Goal: Information Seeking & Learning: Learn about a topic

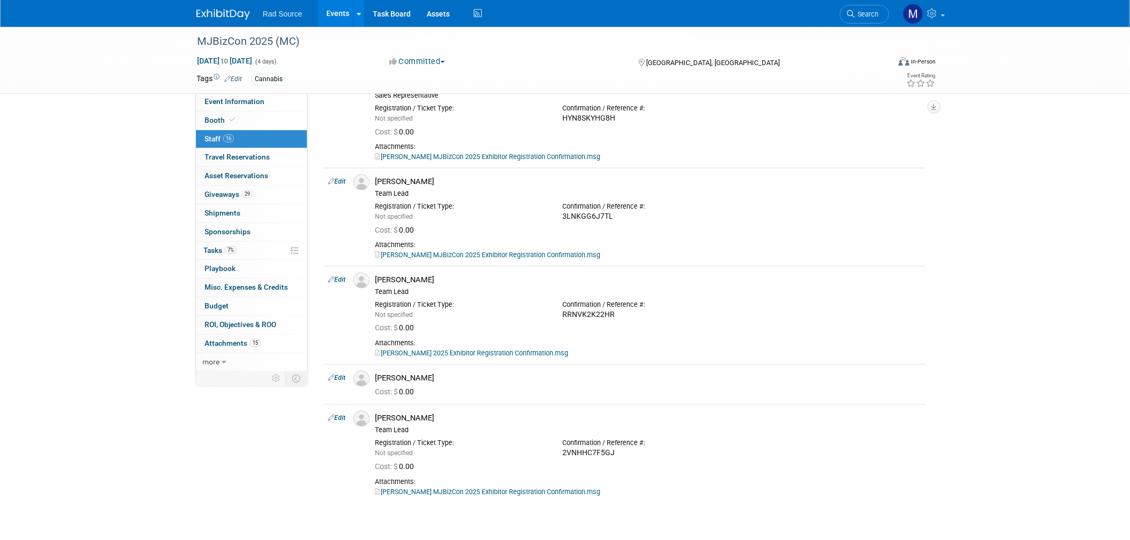
click at [227, 18] on img at bounding box center [223, 14] width 53 height 11
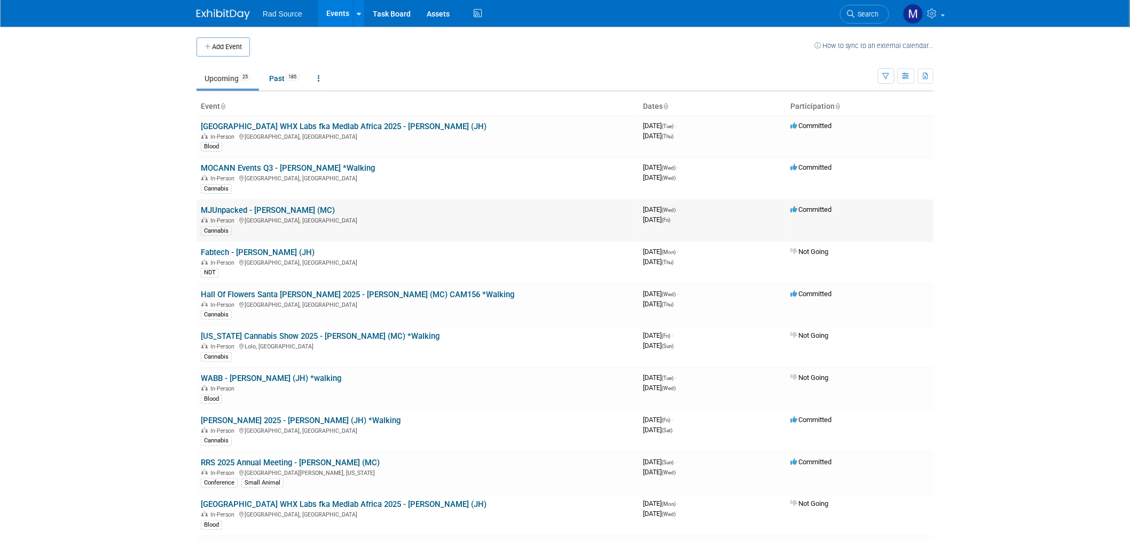
drag, startPoint x: 274, startPoint y: 211, endPoint x: 287, endPoint y: 211, distance: 13.4
click at [274, 211] on link "MJUnpacked - [PERSON_NAME] (MC)" at bounding box center [268, 211] width 134 height 10
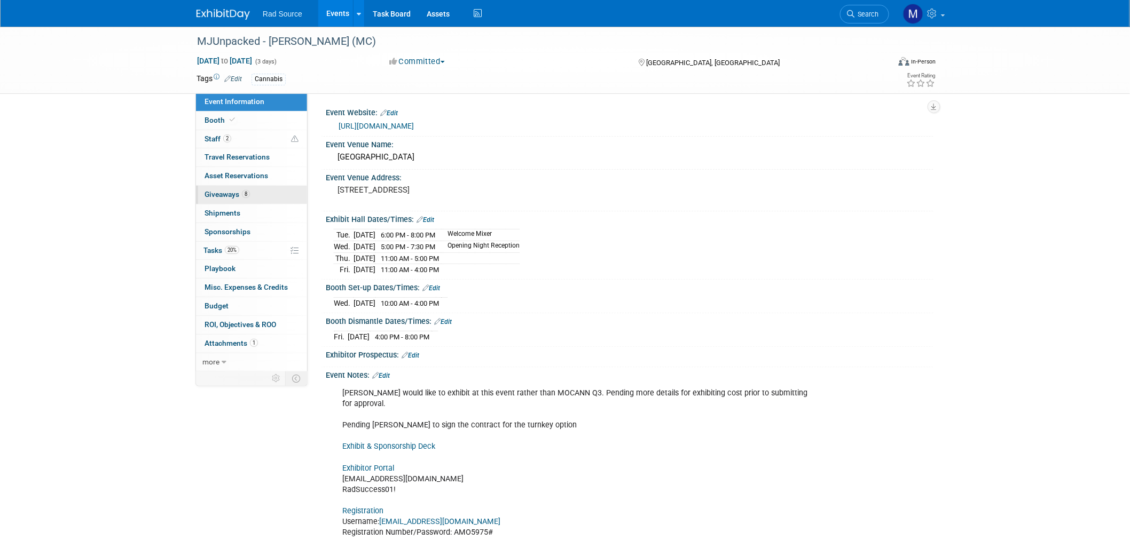
click at [264, 198] on link "8 Giveaways 8" at bounding box center [251, 195] width 111 height 18
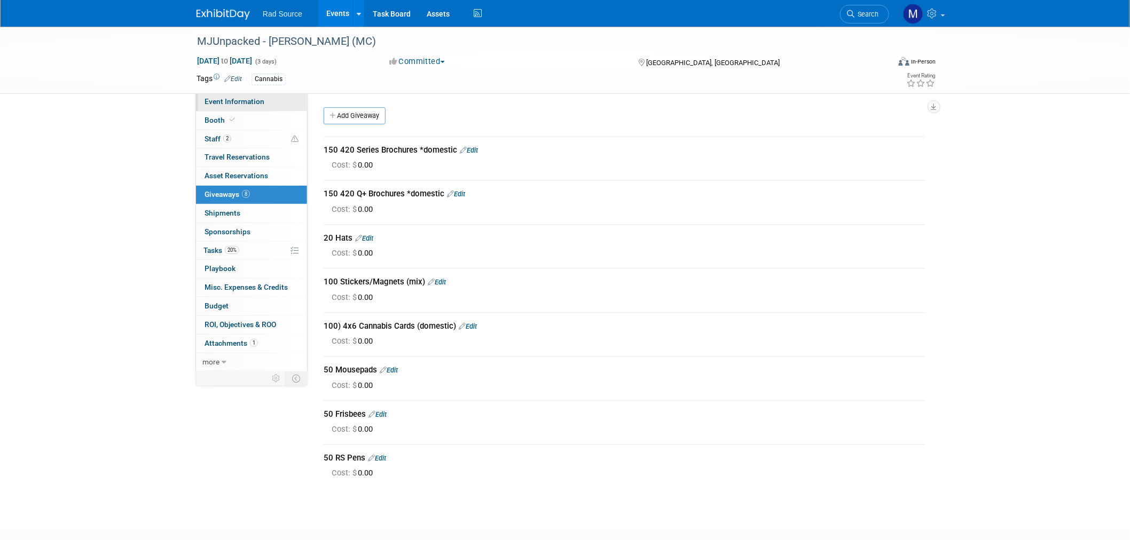
click at [263, 104] on link "Event Information" at bounding box center [251, 102] width 111 height 18
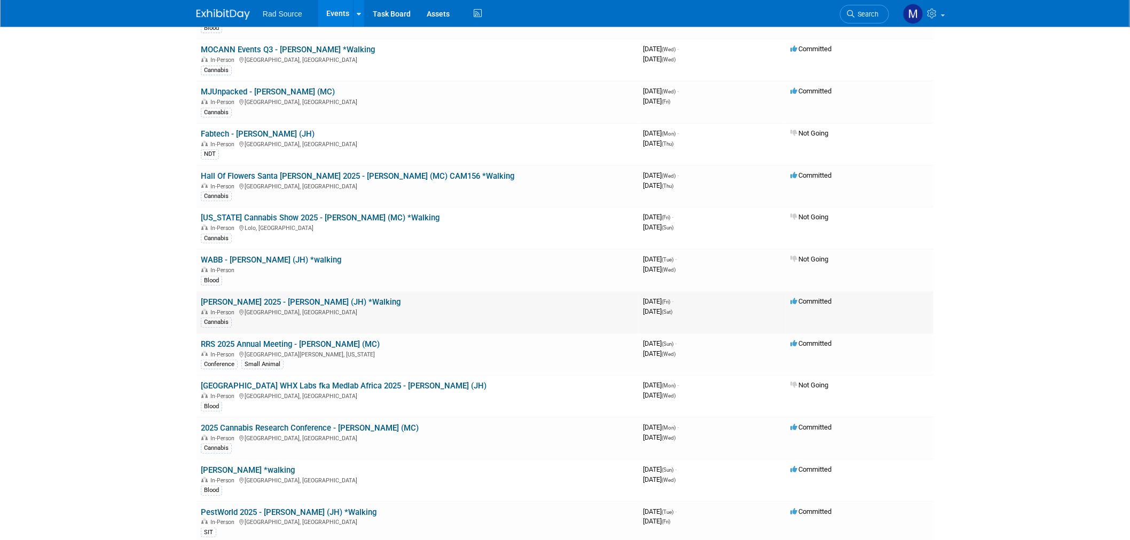
scroll to position [178, 0]
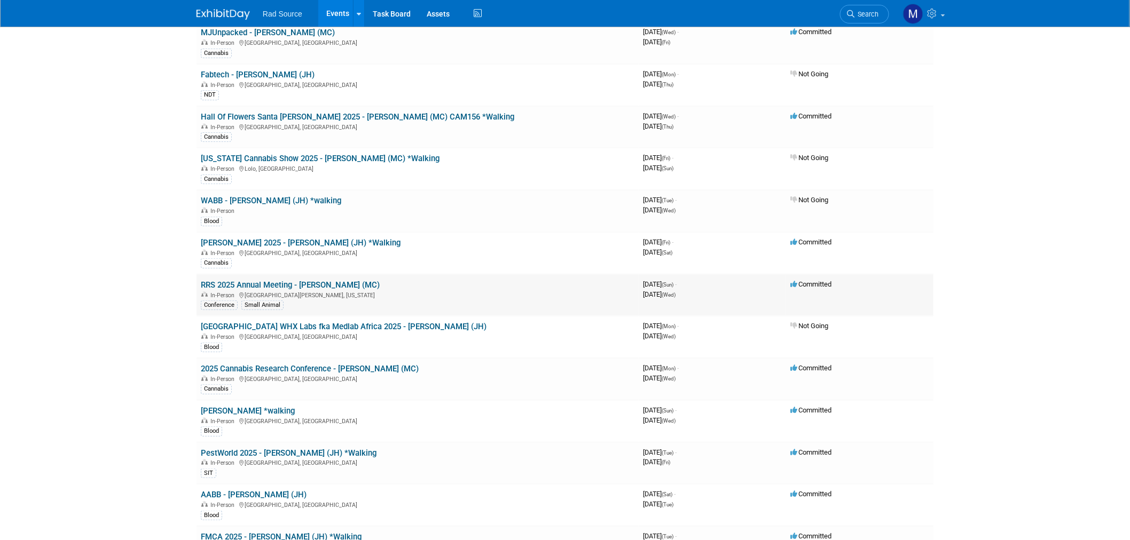
click at [318, 285] on link "RRS 2025 Annual Meeting - [PERSON_NAME] (MC)" at bounding box center [290, 285] width 179 height 10
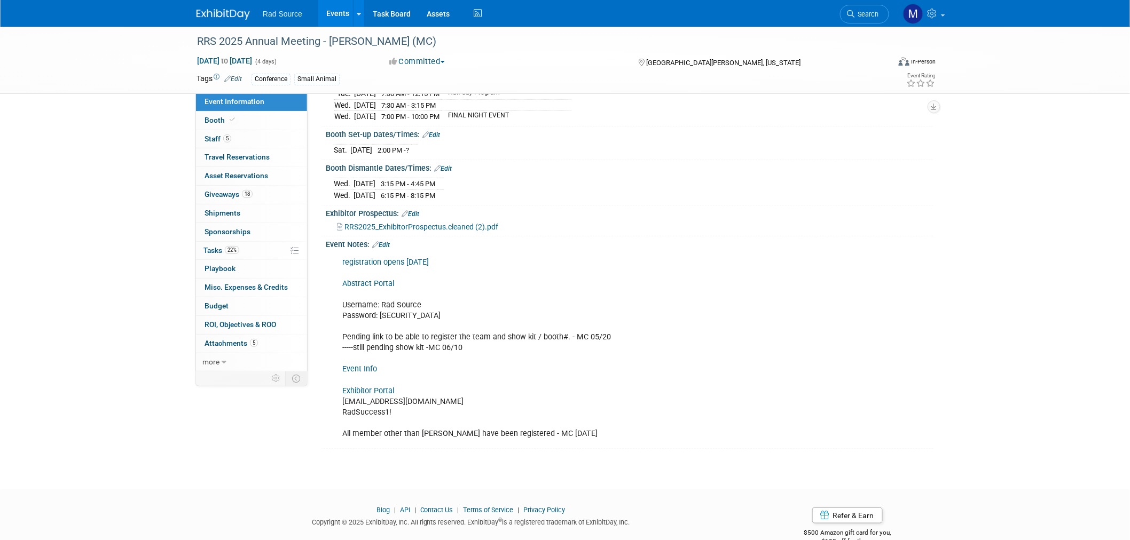
scroll to position [196, 0]
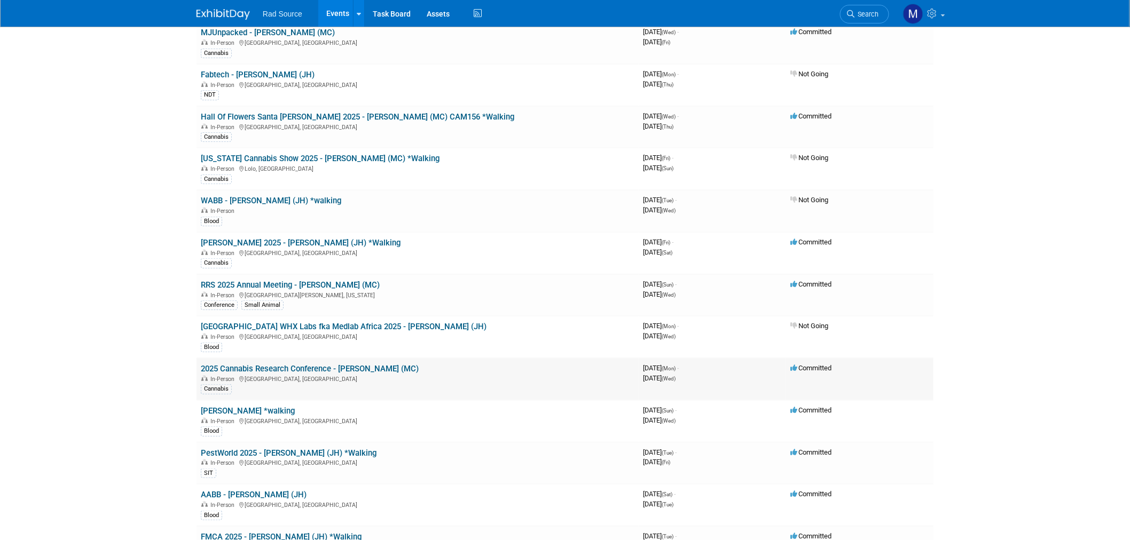
click at [353, 365] on link "2025 Cannabis Research Conference - [PERSON_NAME] (MC)" at bounding box center [310, 369] width 218 height 10
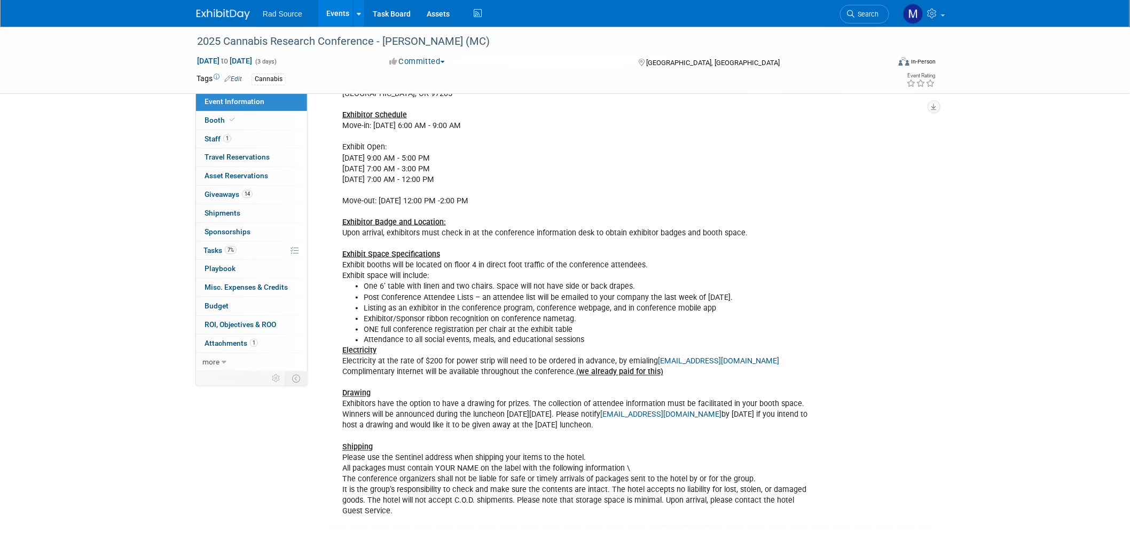
scroll to position [534, 0]
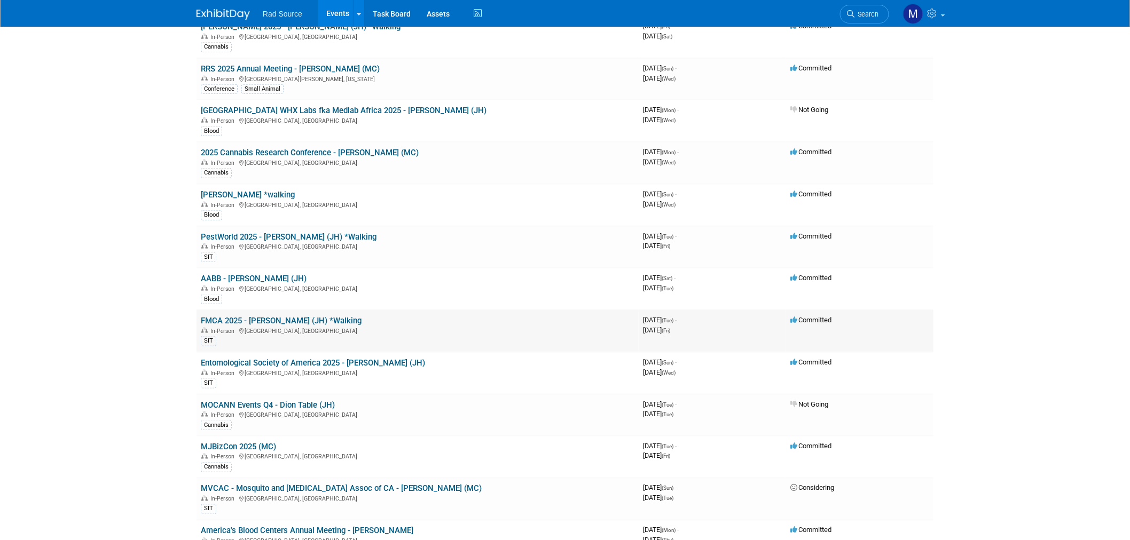
scroll to position [415, 0]
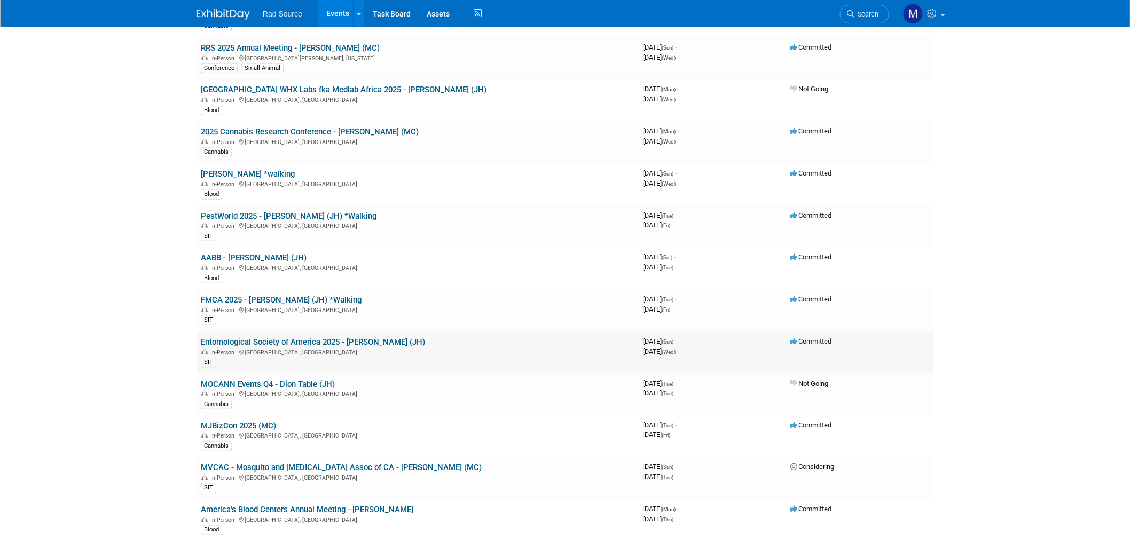
click at [360, 337] on link "Entomological Society of America 2025 - [PERSON_NAME] (JH)" at bounding box center [313, 342] width 224 height 10
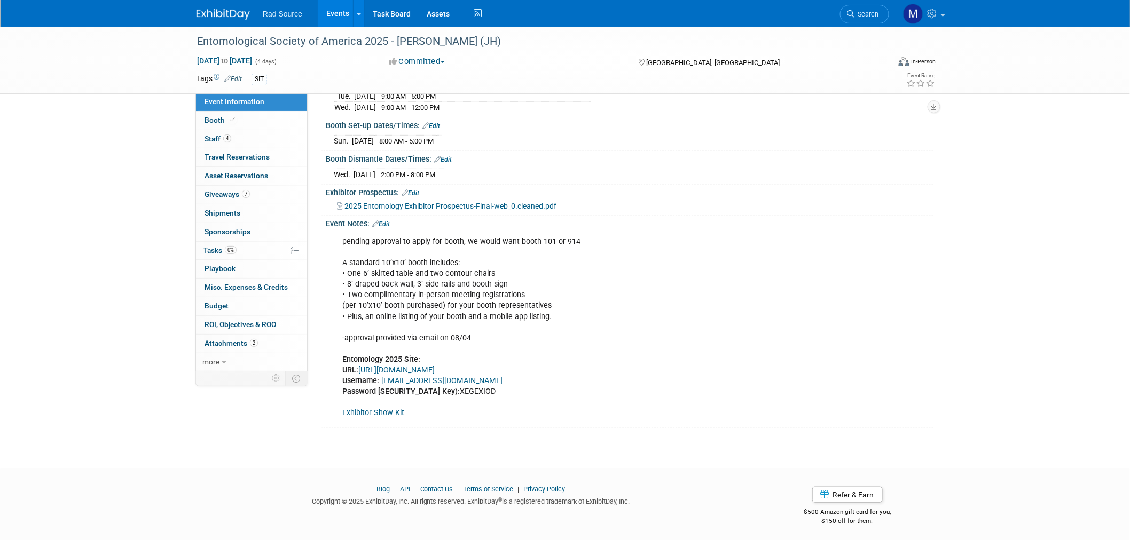
scroll to position [103, 0]
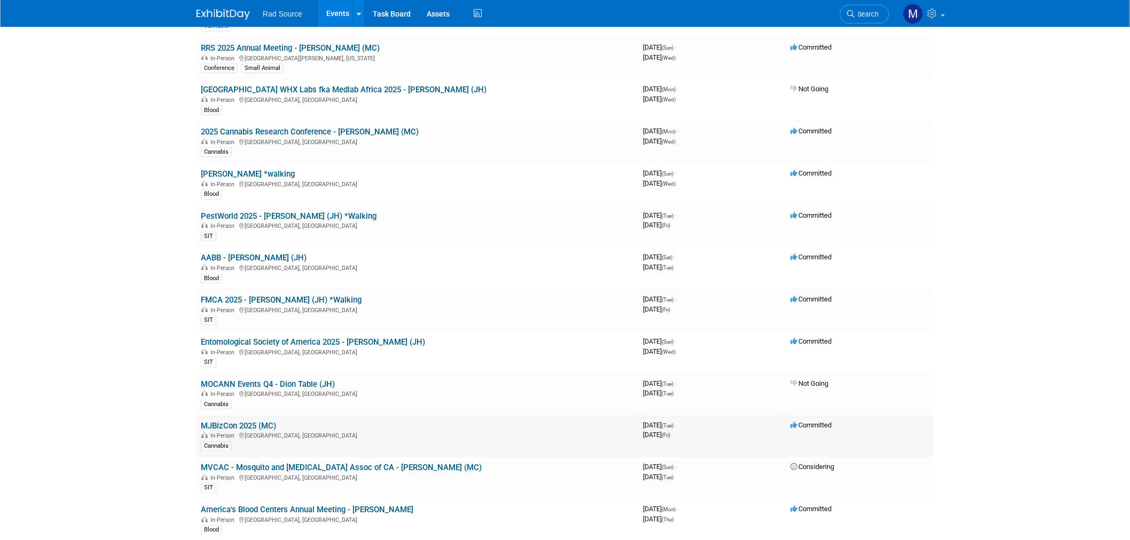
click at [255, 423] on link "MJBizCon 2025 (MC)" at bounding box center [238, 426] width 75 height 10
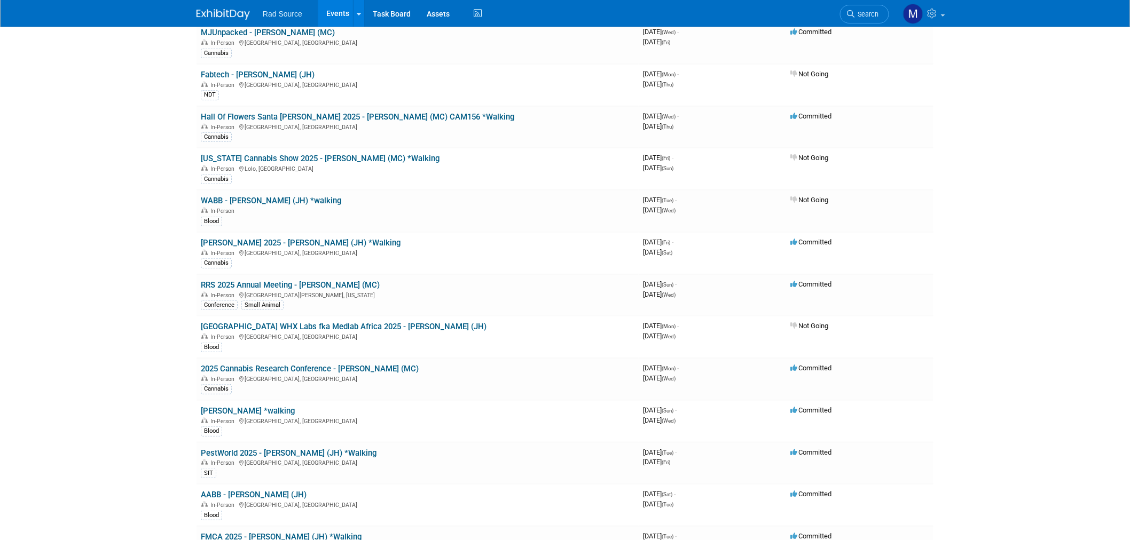
scroll to position [119, 0]
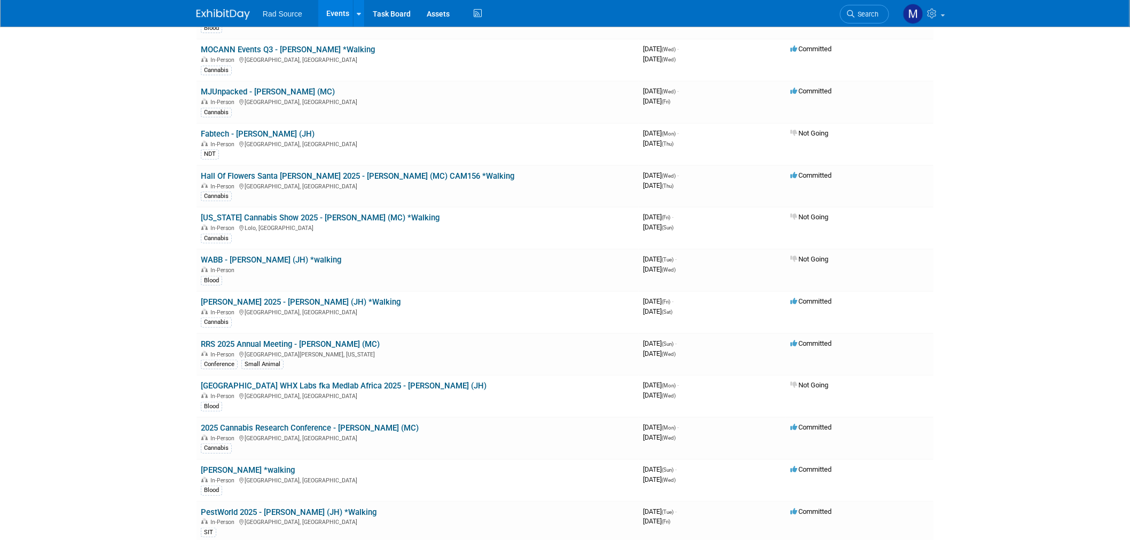
drag, startPoint x: 322, startPoint y: 338, endPoint x: 493, endPoint y: 370, distance: 173.9
click at [322, 340] on link "RRS 2025 Annual Meeting - [PERSON_NAME] (MC)" at bounding box center [290, 345] width 179 height 10
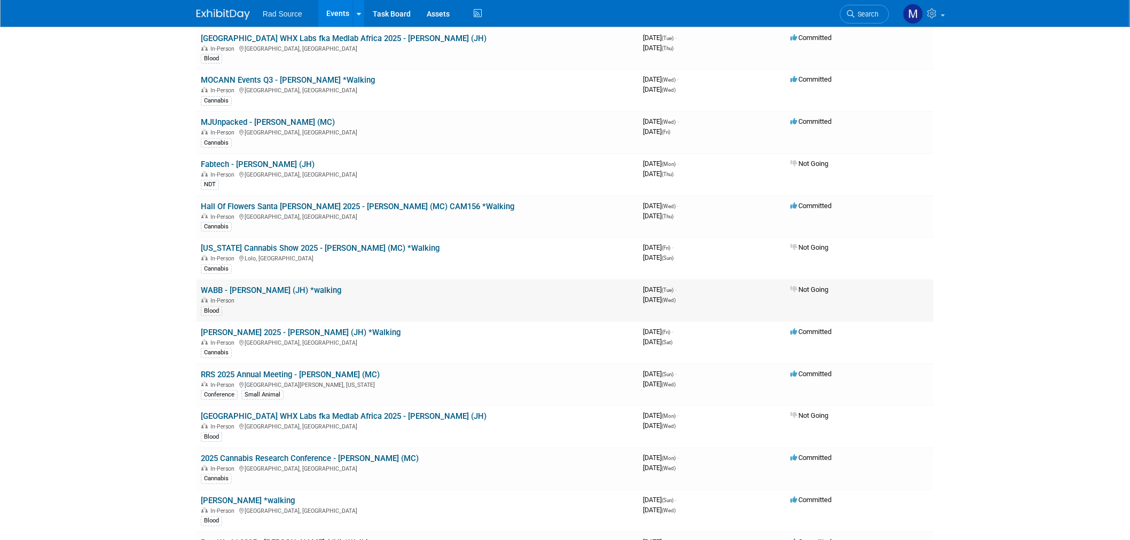
scroll to position [59, 0]
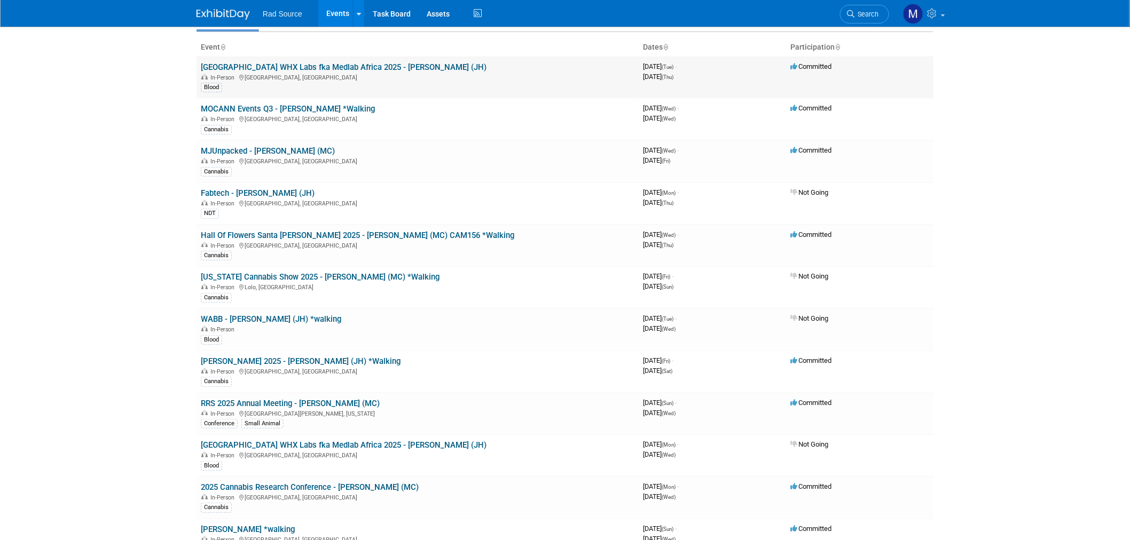
click at [393, 69] on link "[GEOGRAPHIC_DATA] WHX Labs fka Medlab Africa 2025 - [PERSON_NAME] (JH)" at bounding box center [344, 67] width 286 height 10
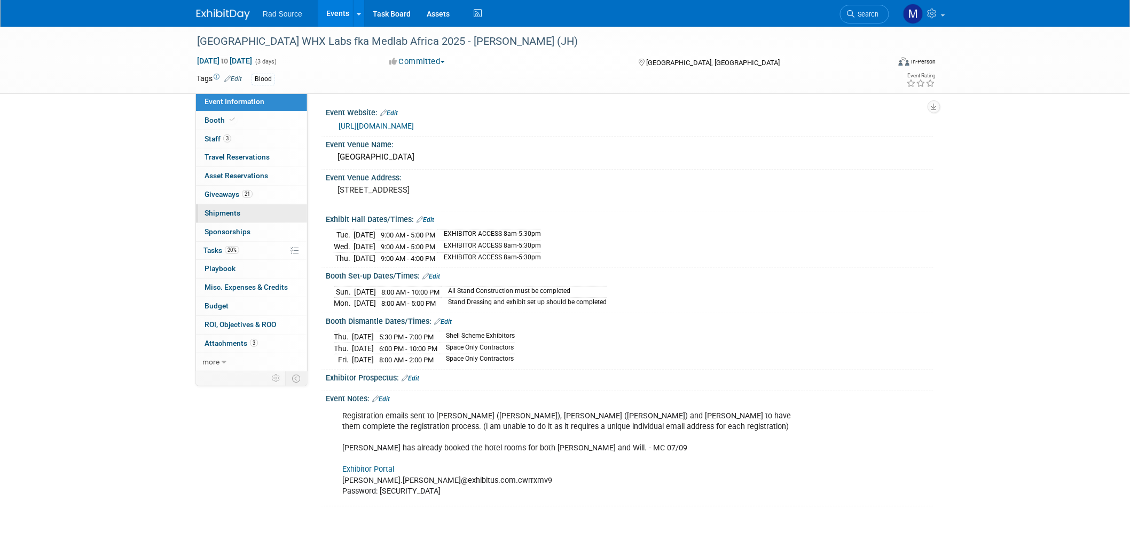
click at [274, 218] on link "0 Shipments 0" at bounding box center [251, 214] width 111 height 18
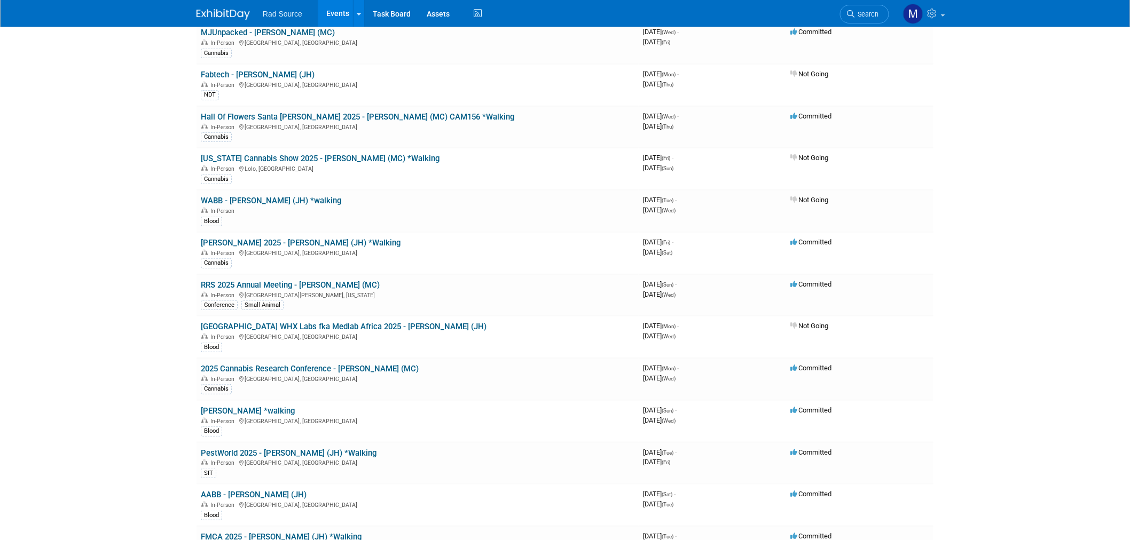
scroll to position [237, 0]
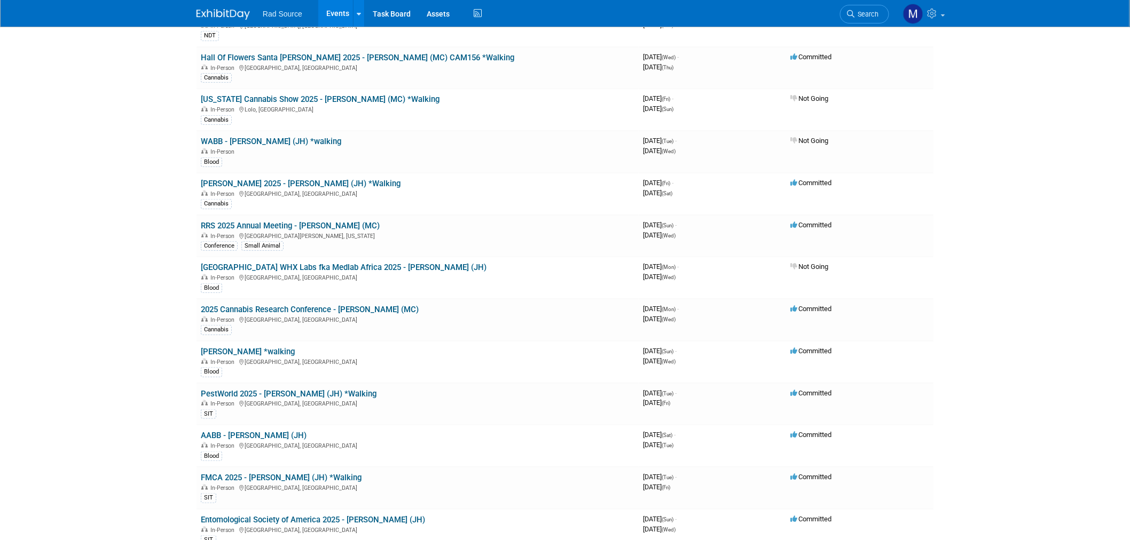
click at [92, 192] on body "Rad Source Events Add Event Bulk Upload Events Shareable Event Boards Recently …" at bounding box center [565, 33] width 1130 height 540
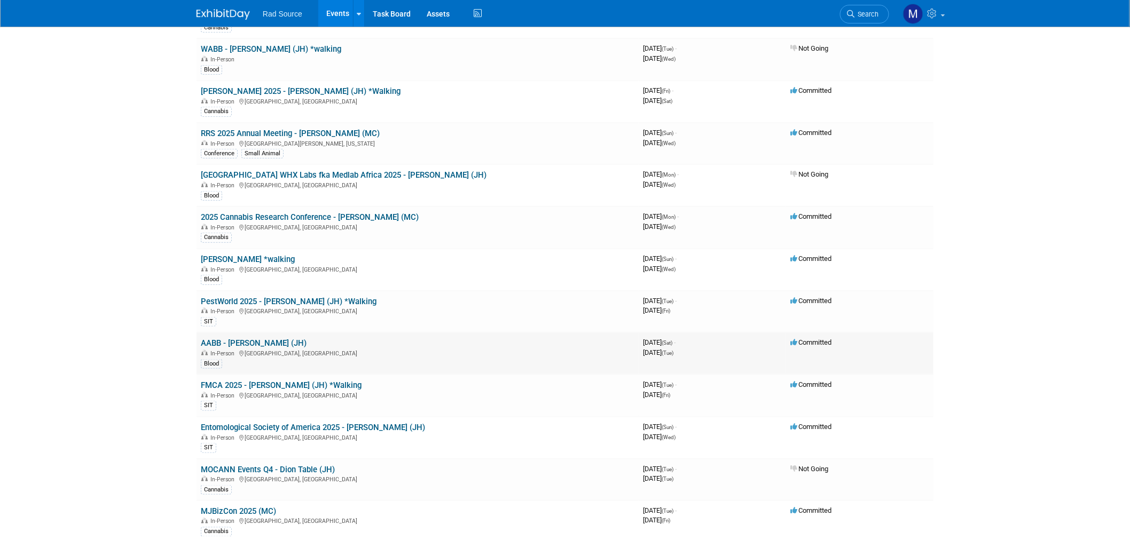
scroll to position [178, 0]
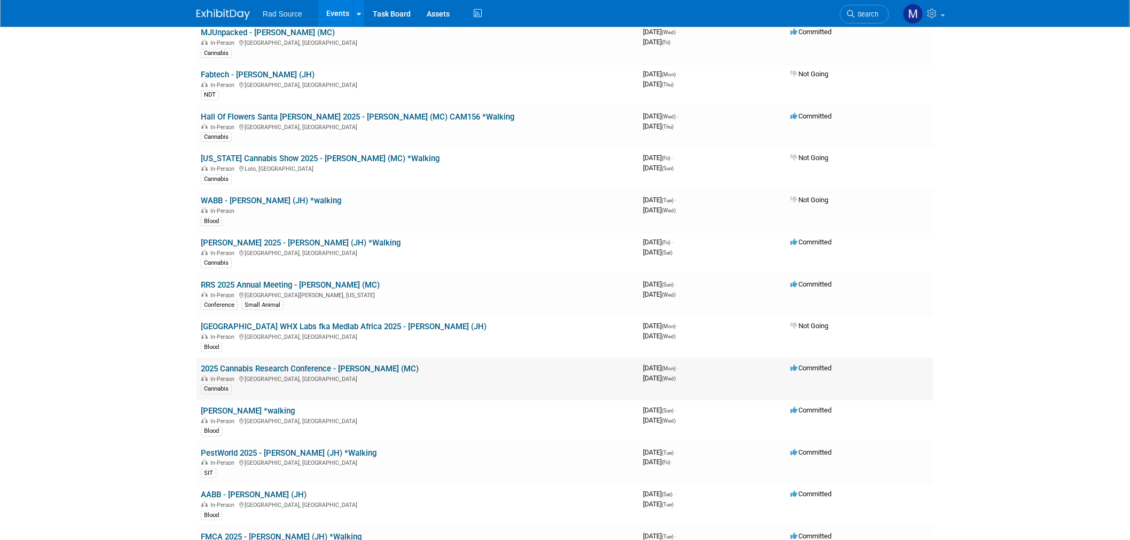
click at [365, 370] on link "2025 Cannabis Research Conference - [PERSON_NAME] (MC)" at bounding box center [310, 369] width 218 height 10
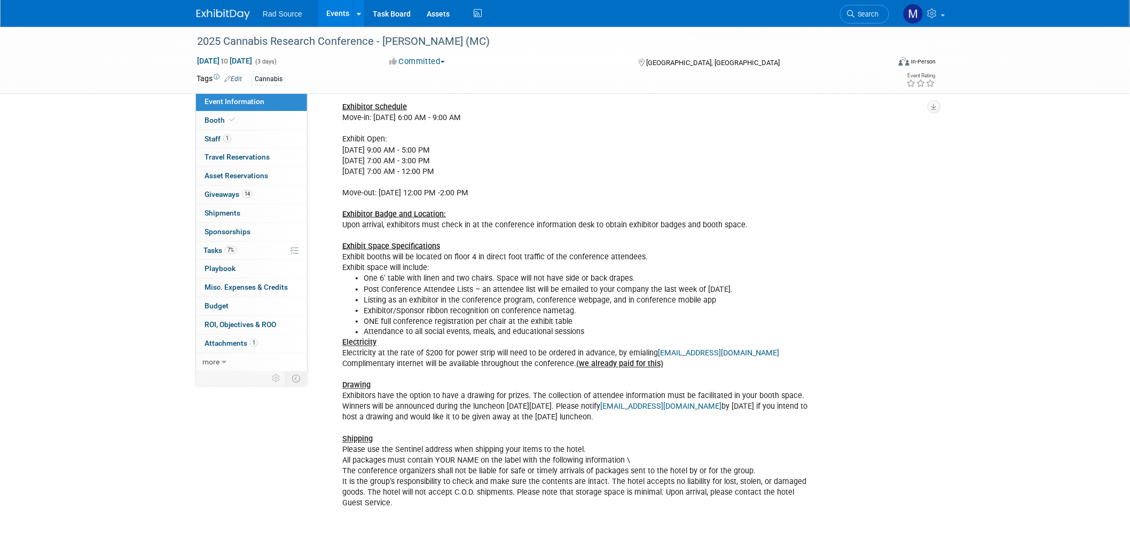
scroll to position [542, 0]
